Goal: Information Seeking & Learning: Learn about a topic

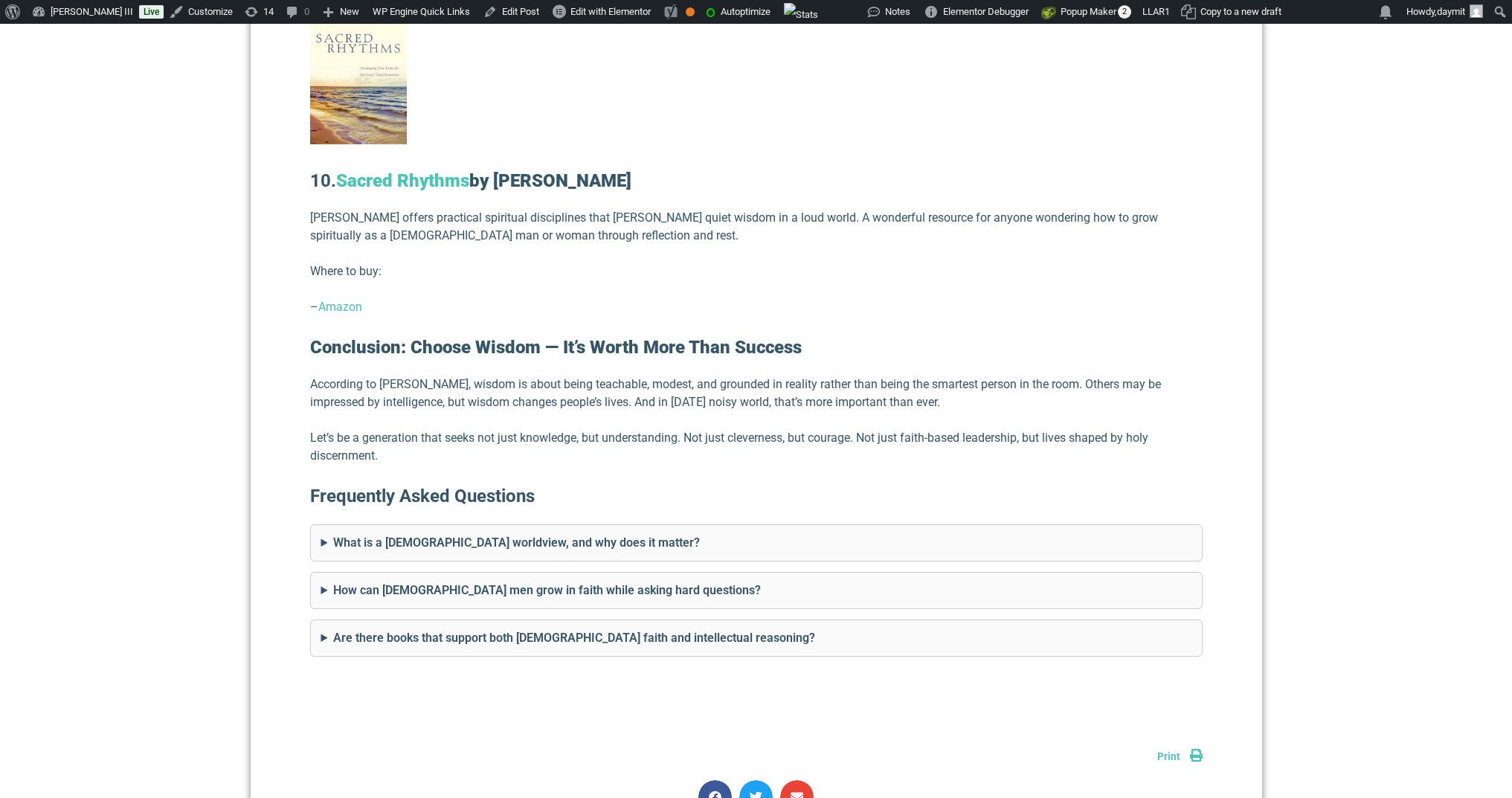
scroll to position [4546, 0]
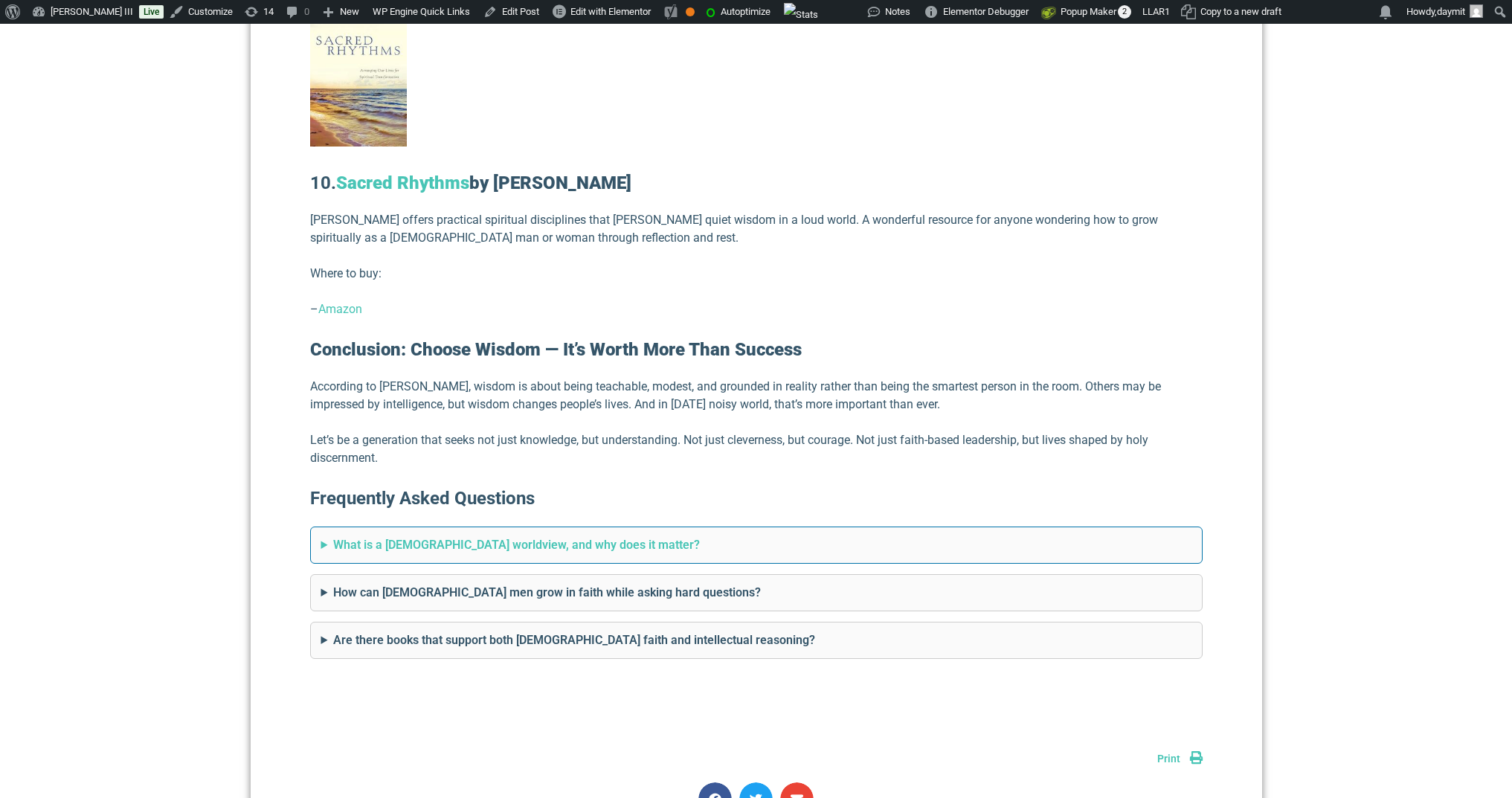
click at [699, 536] on summary "What is a [DEMOGRAPHIC_DATA] worldview, and why does it matter?" at bounding box center [756, 545] width 871 height 18
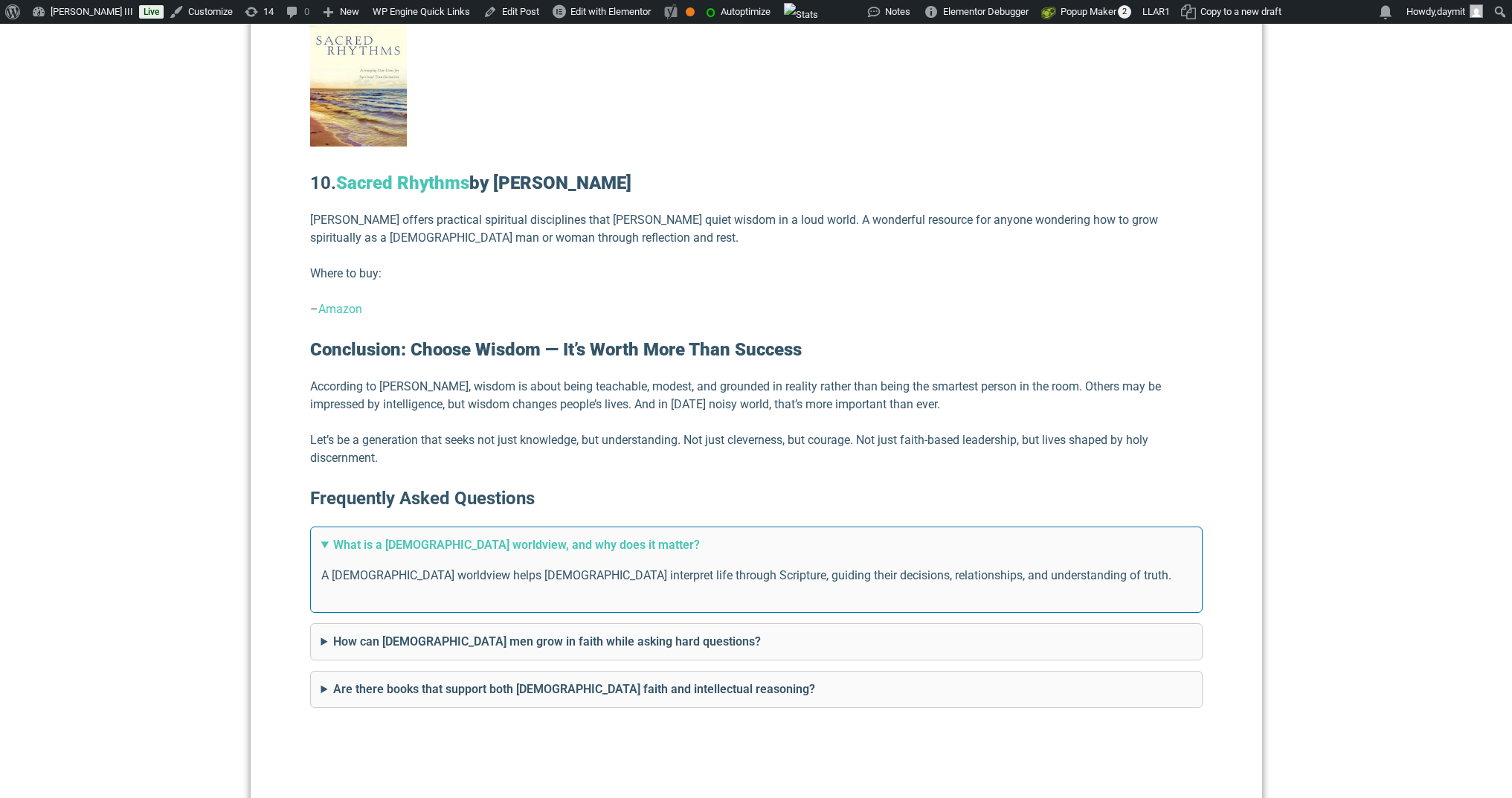
click at [699, 536] on summary "What is a [DEMOGRAPHIC_DATA] worldview, and why does it matter?" at bounding box center [756, 545] width 871 height 18
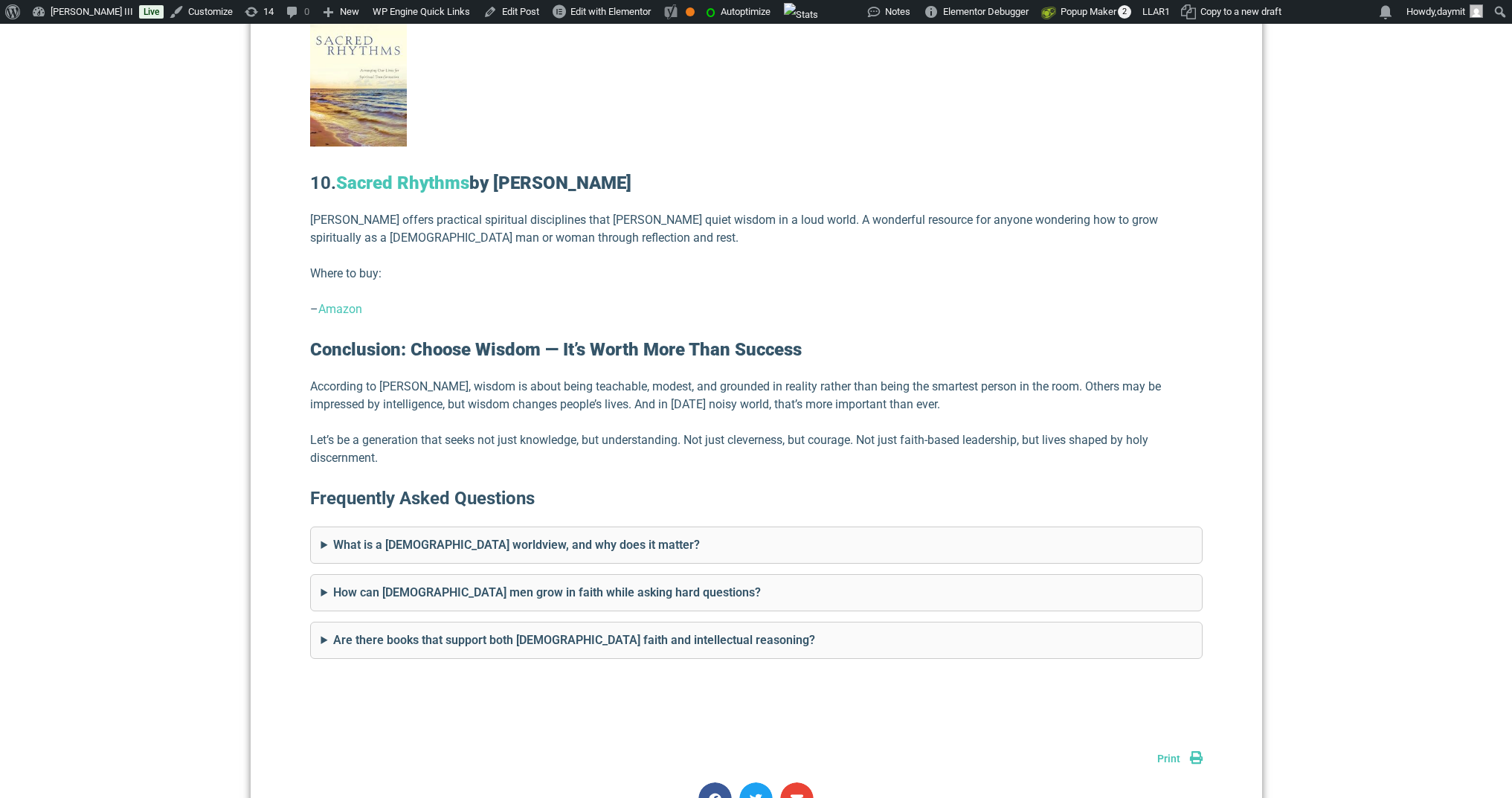
scroll to position [4546, 0]
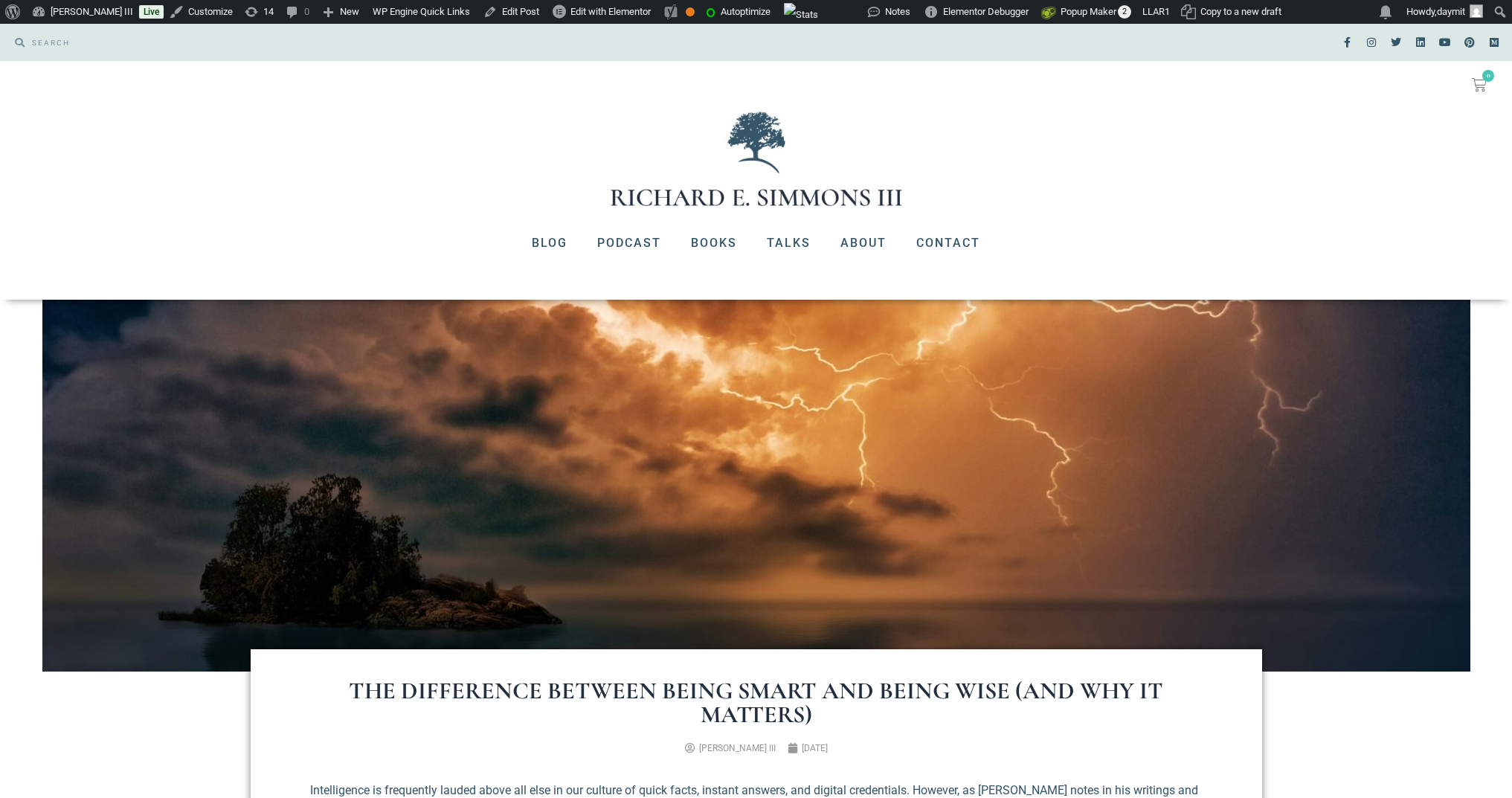
scroll to position [4546, 0]
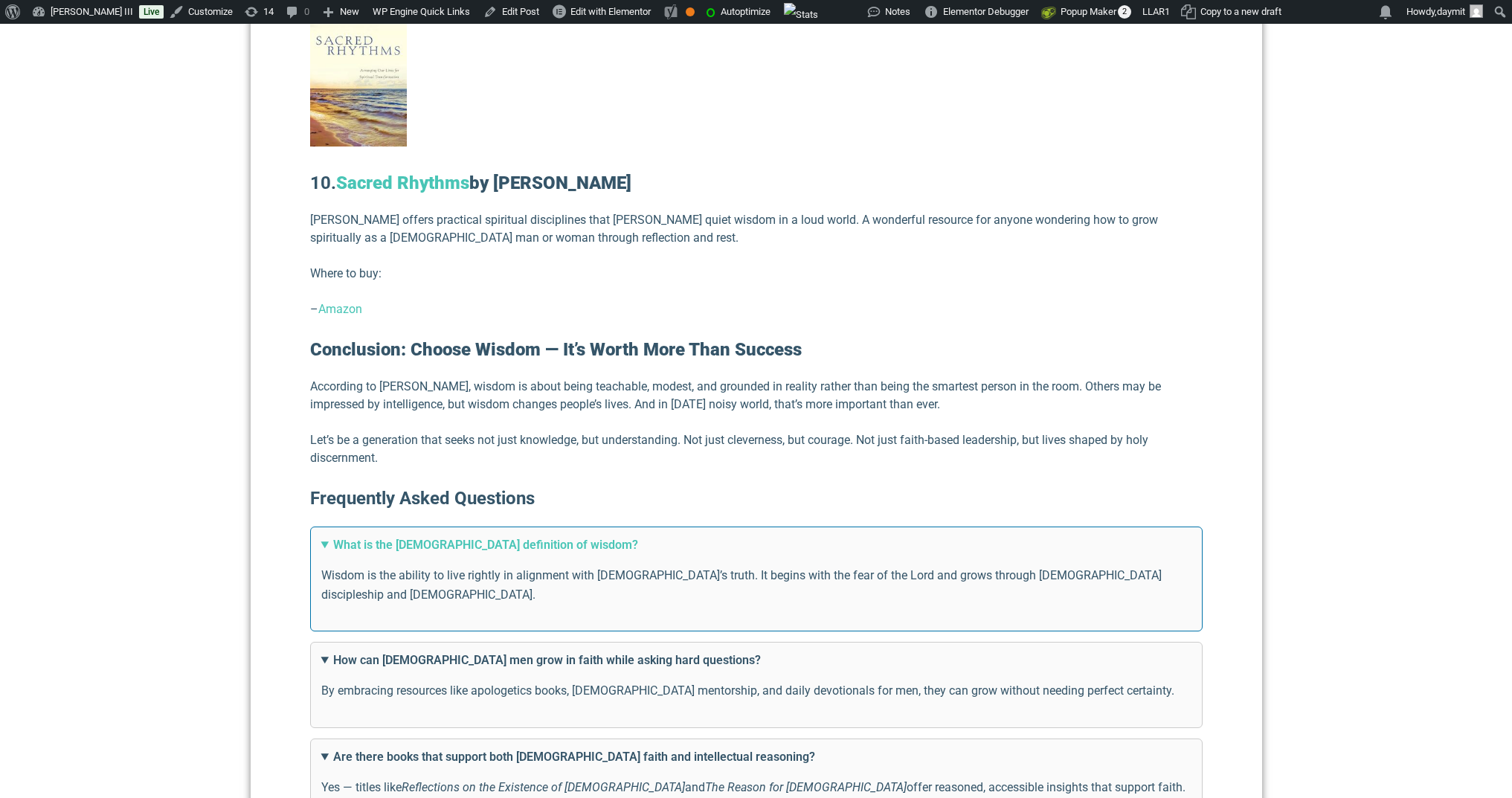
click at [561, 536] on summary "What is the Christian definition of wisdom?" at bounding box center [756, 545] width 871 height 18
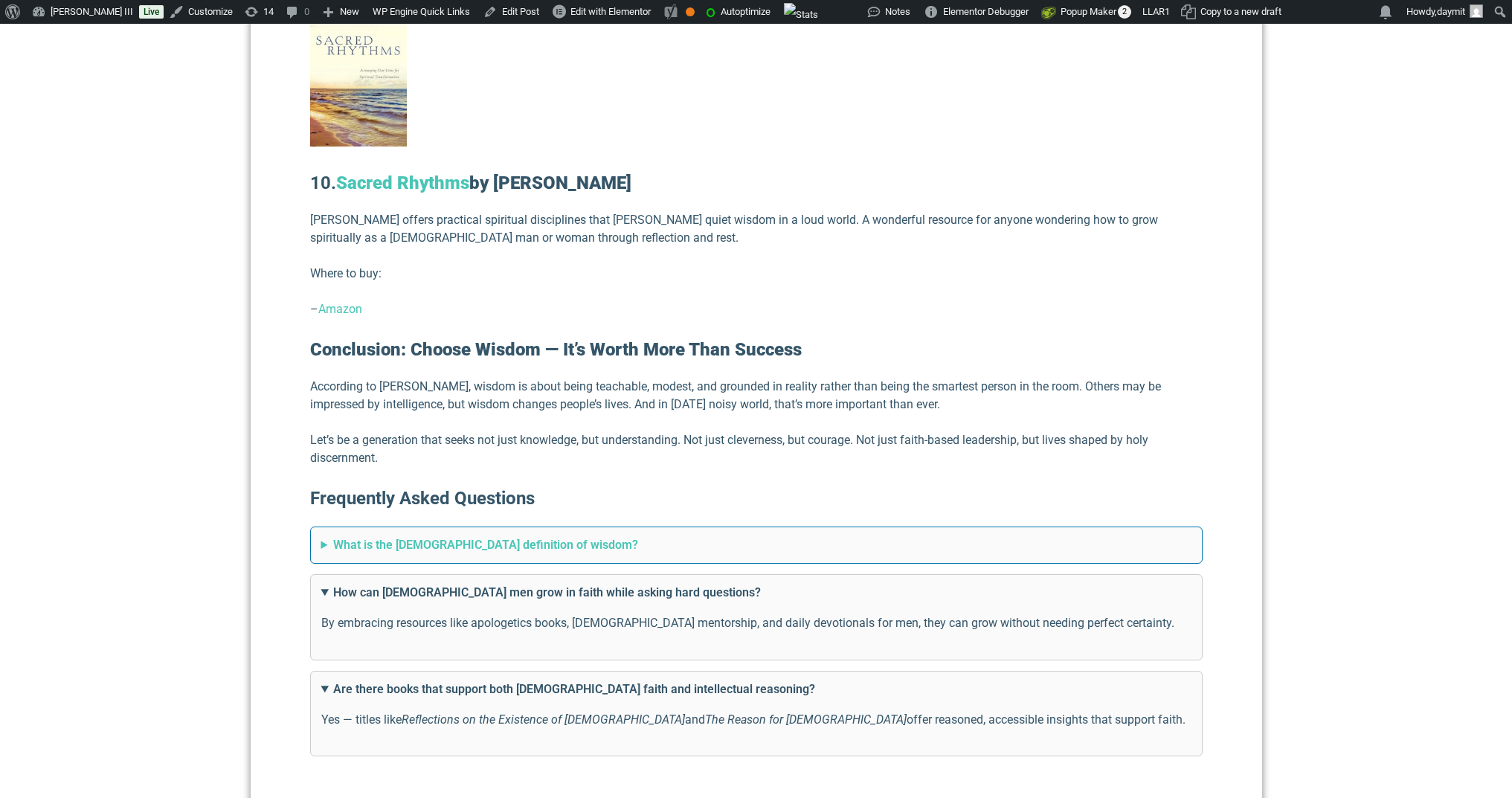
click at [561, 536] on summary "What is the Christian definition of wisdom?" at bounding box center [756, 545] width 871 height 18
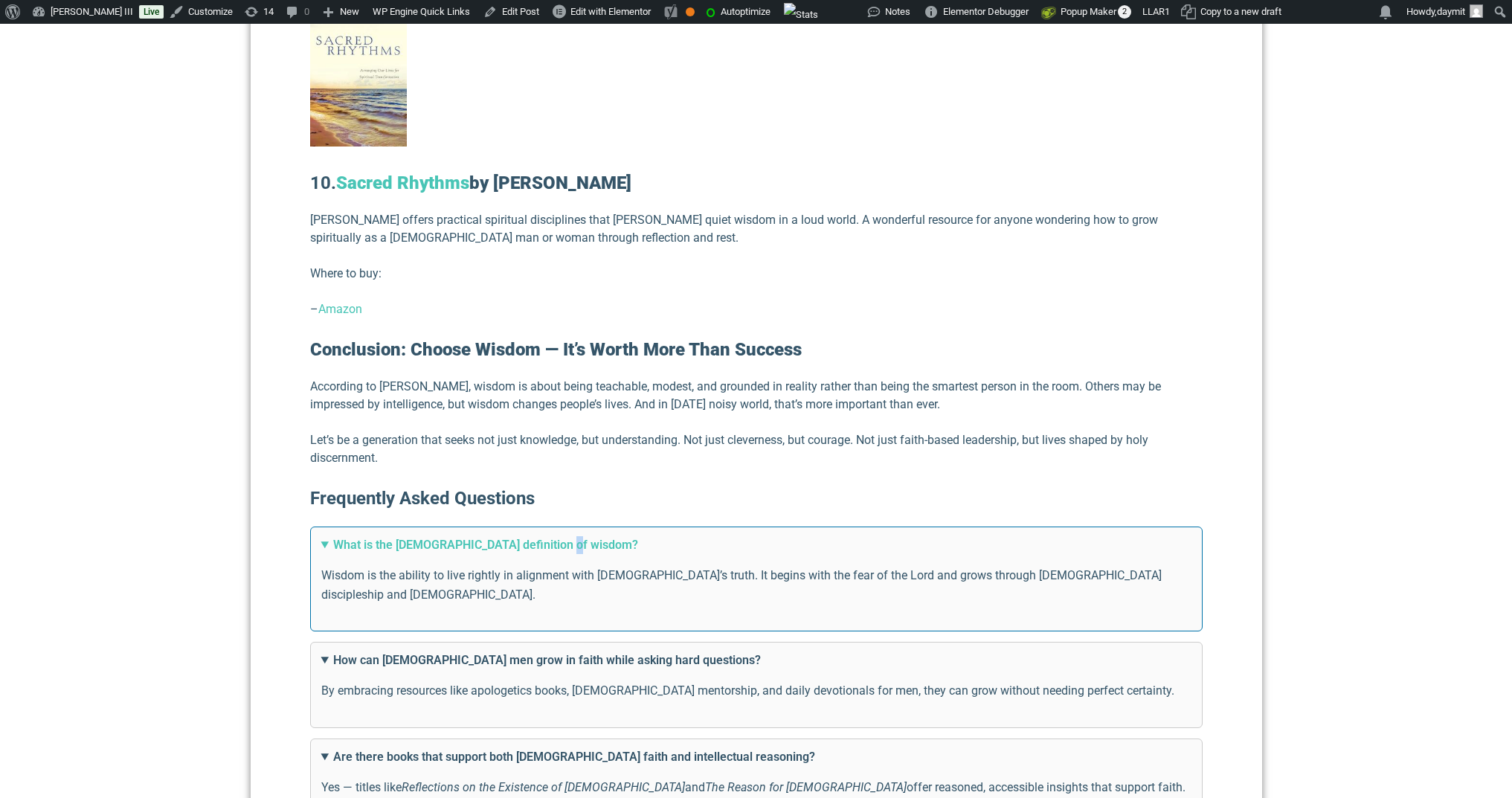
click at [561, 536] on summary "What is the Christian definition of wisdom?" at bounding box center [756, 545] width 871 height 18
